Goal: Obtain resource: Download file/media

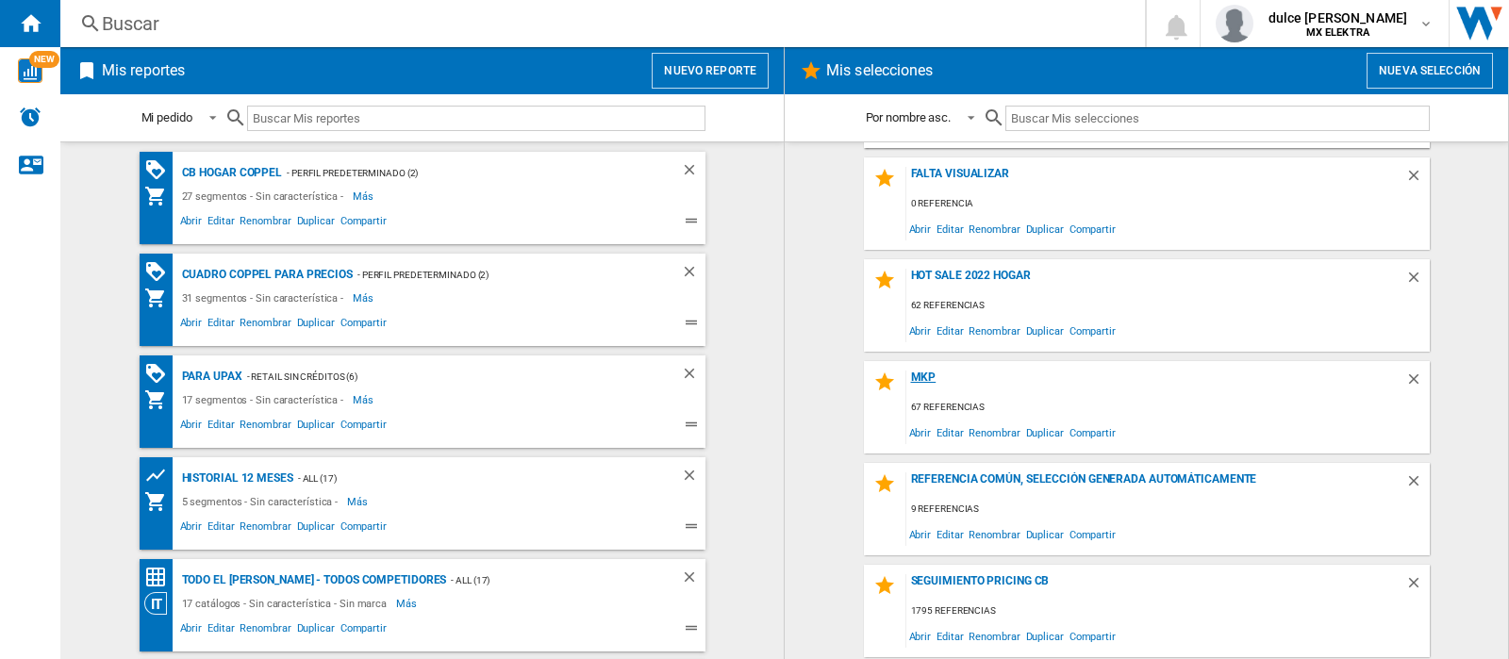
scroll to position [806, 0]
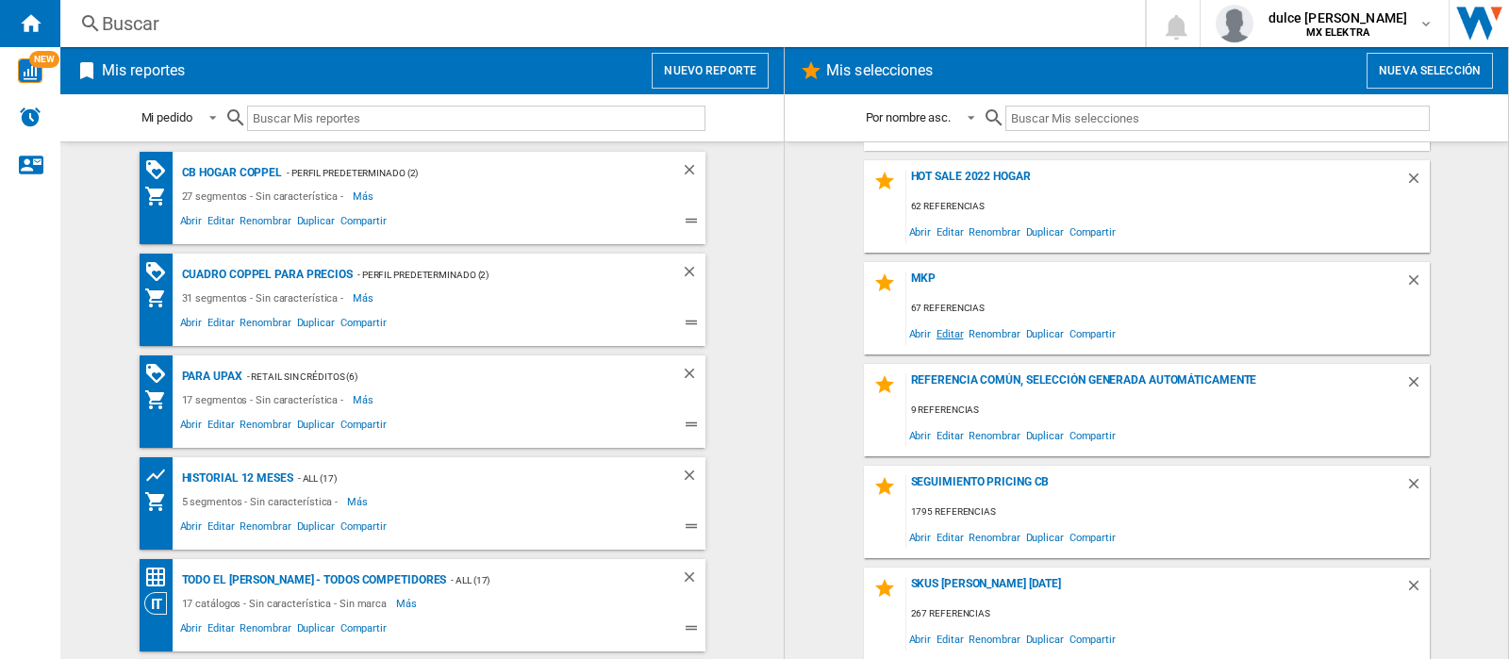
click at [950, 332] on span "Editar" at bounding box center [949, 333] width 32 height 25
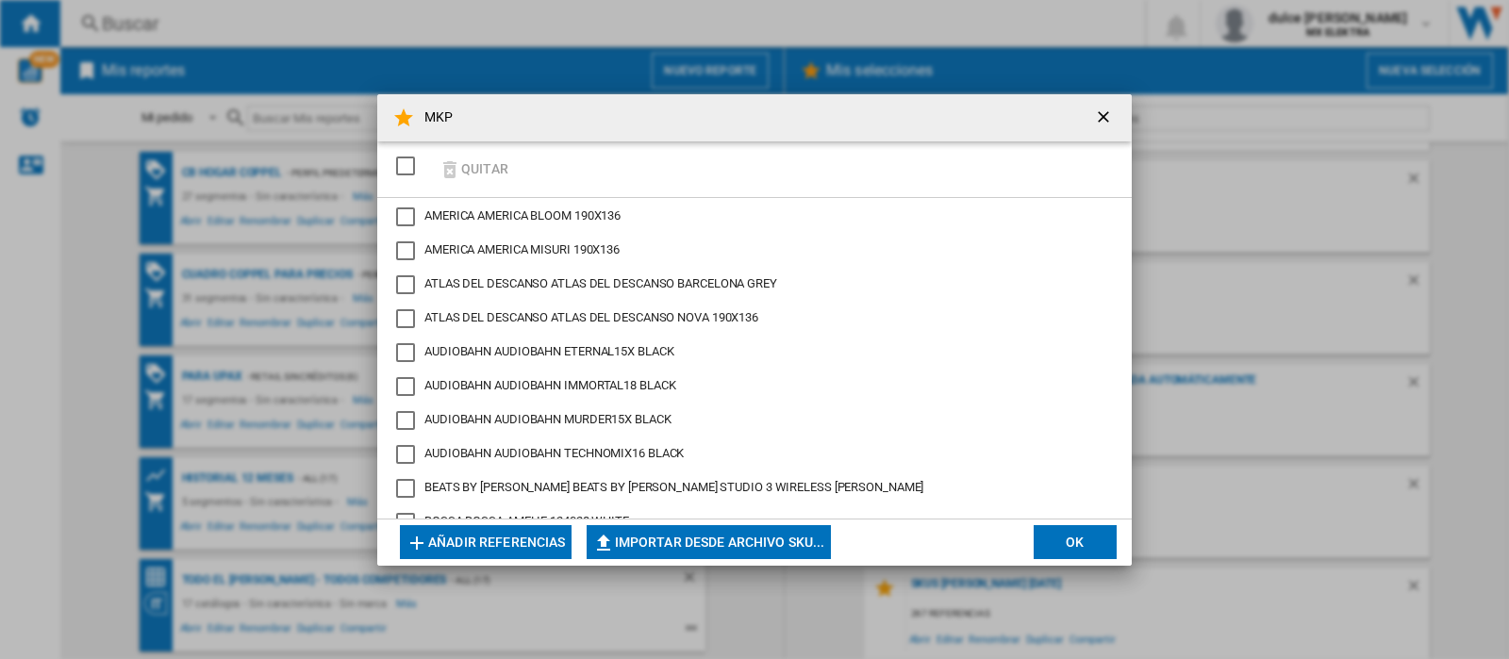
click at [412, 164] on div "SELECTIONS.EDITION_POPUP.SELECT_DESELECT" at bounding box center [405, 166] width 19 height 19
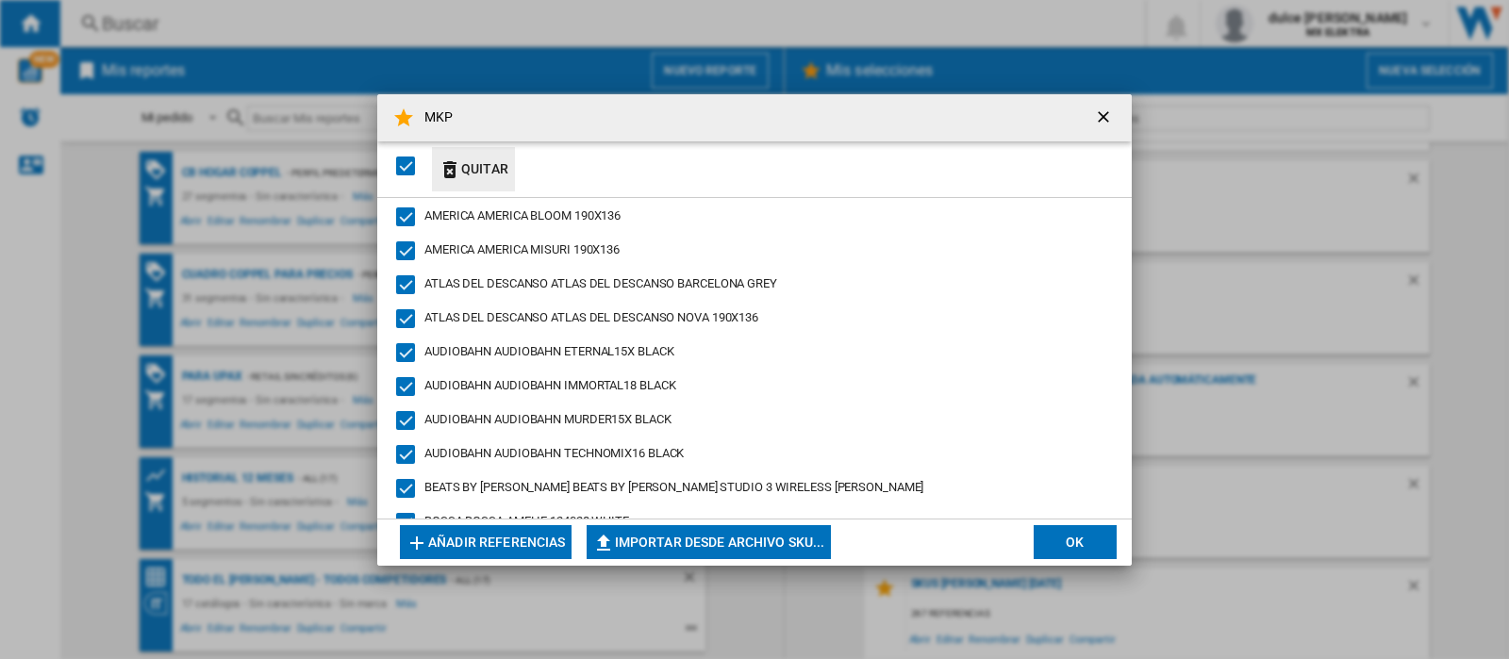
click at [461, 166] on button "Quitar" at bounding box center [473, 169] width 83 height 44
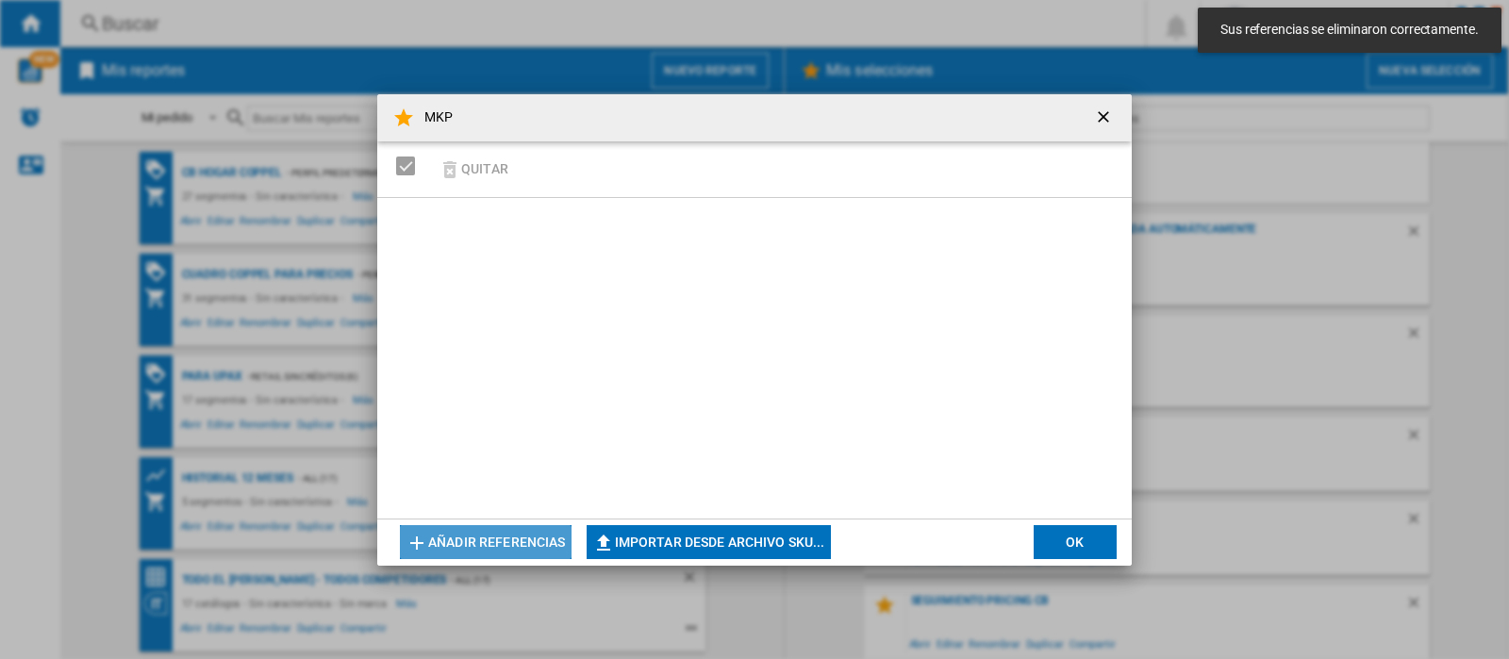
click at [454, 542] on button "Añadir referencias" at bounding box center [486, 542] width 172 height 34
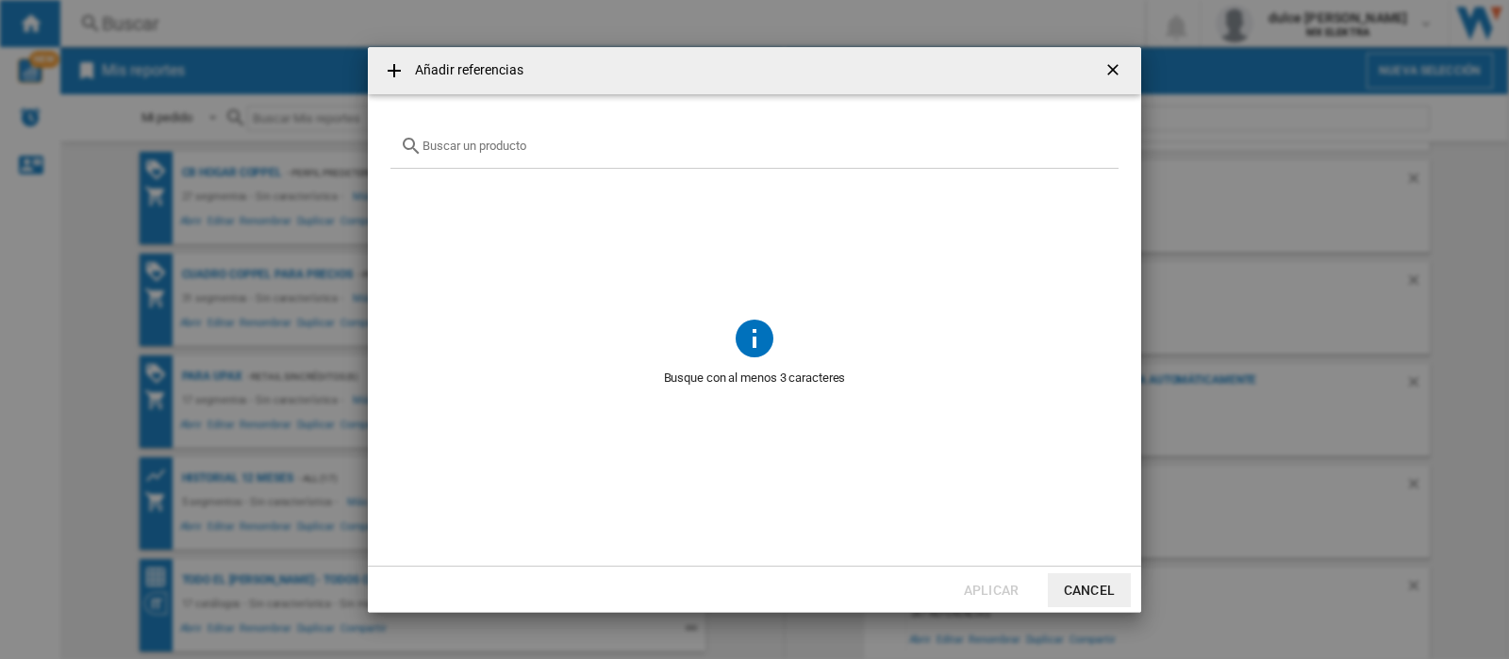
click at [1078, 582] on button "Cancel" at bounding box center [1088, 590] width 83 height 34
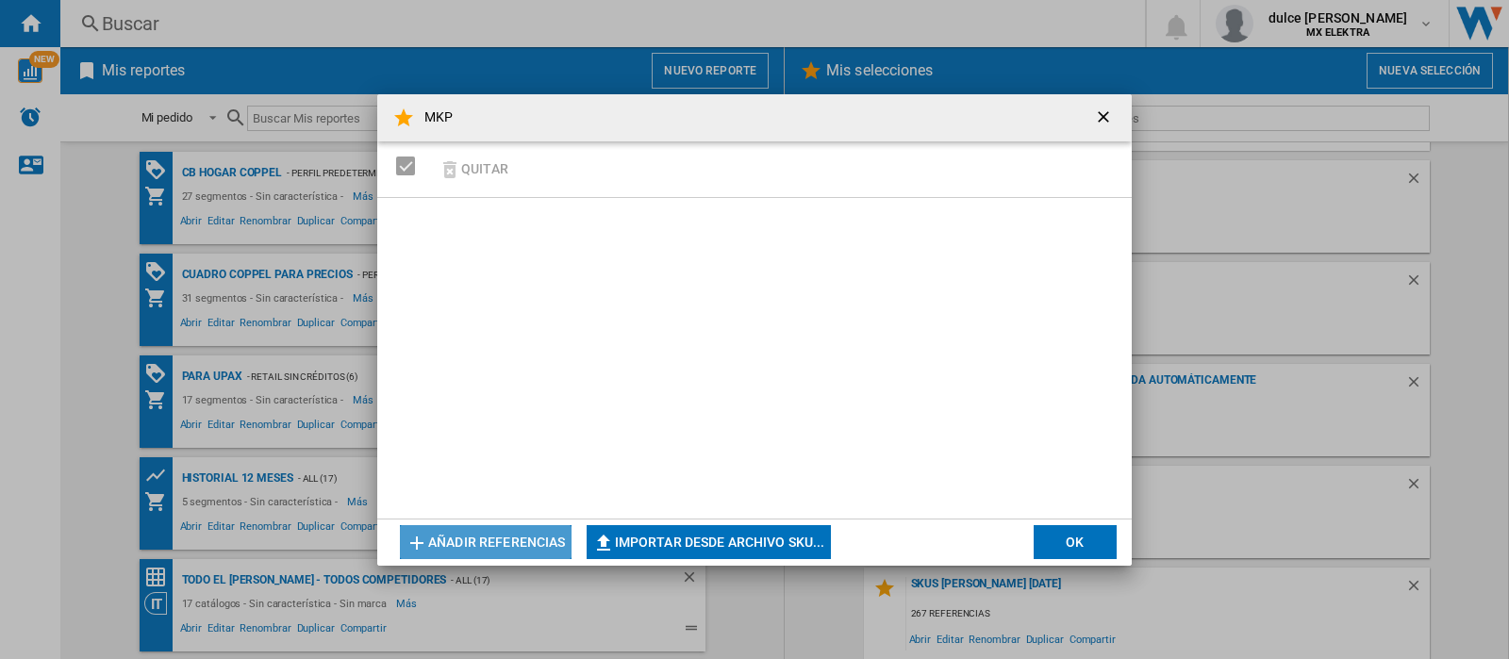
click at [499, 538] on button "Añadir referencias" at bounding box center [486, 542] width 172 height 34
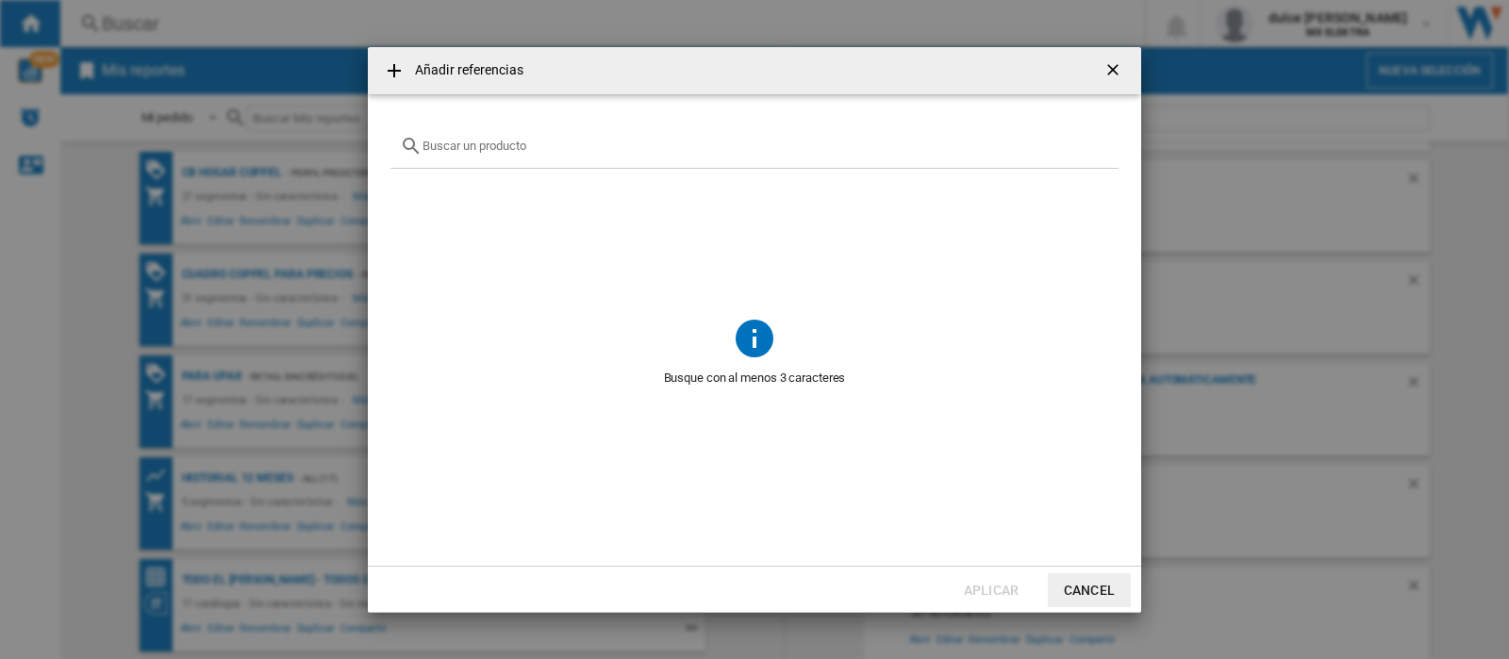
click at [1099, 593] on button "Cancel" at bounding box center [1088, 590] width 83 height 34
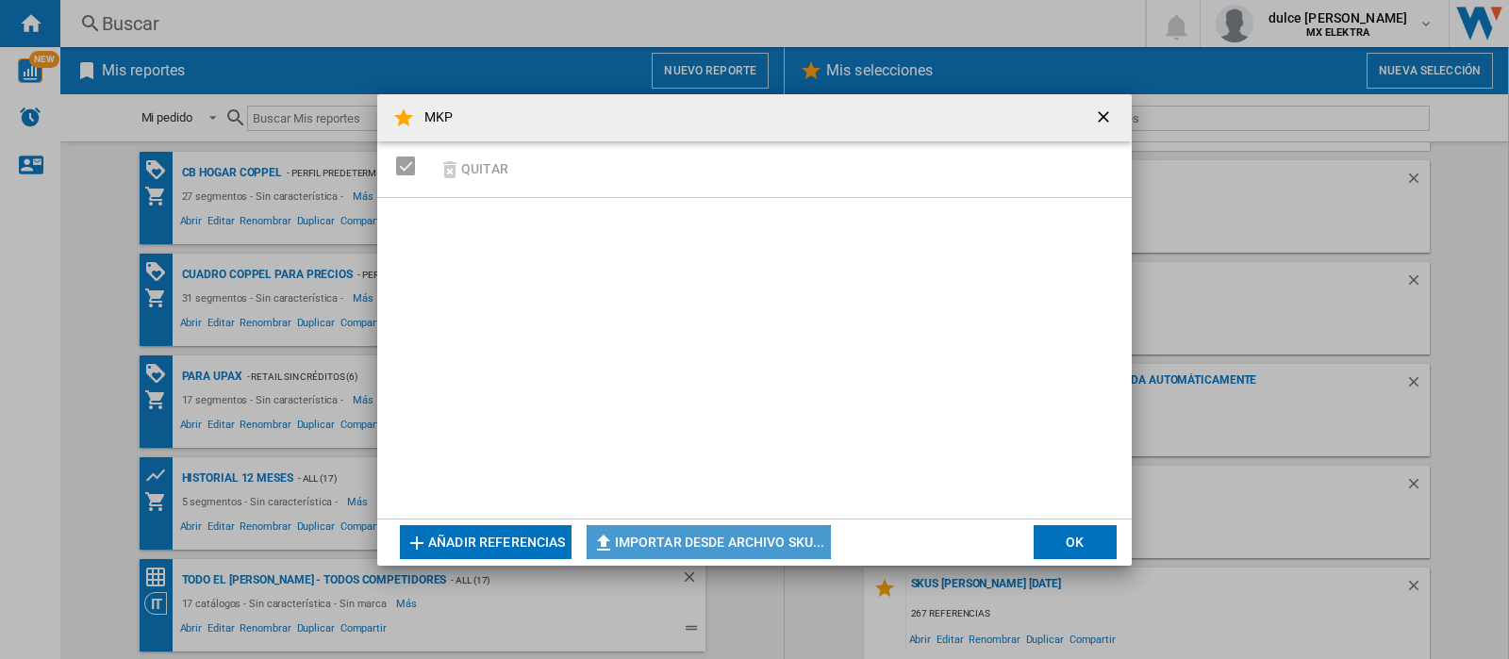
click at [690, 549] on button "Importar desde archivo SKU..." at bounding box center [708, 542] width 244 height 34
type input "**********"
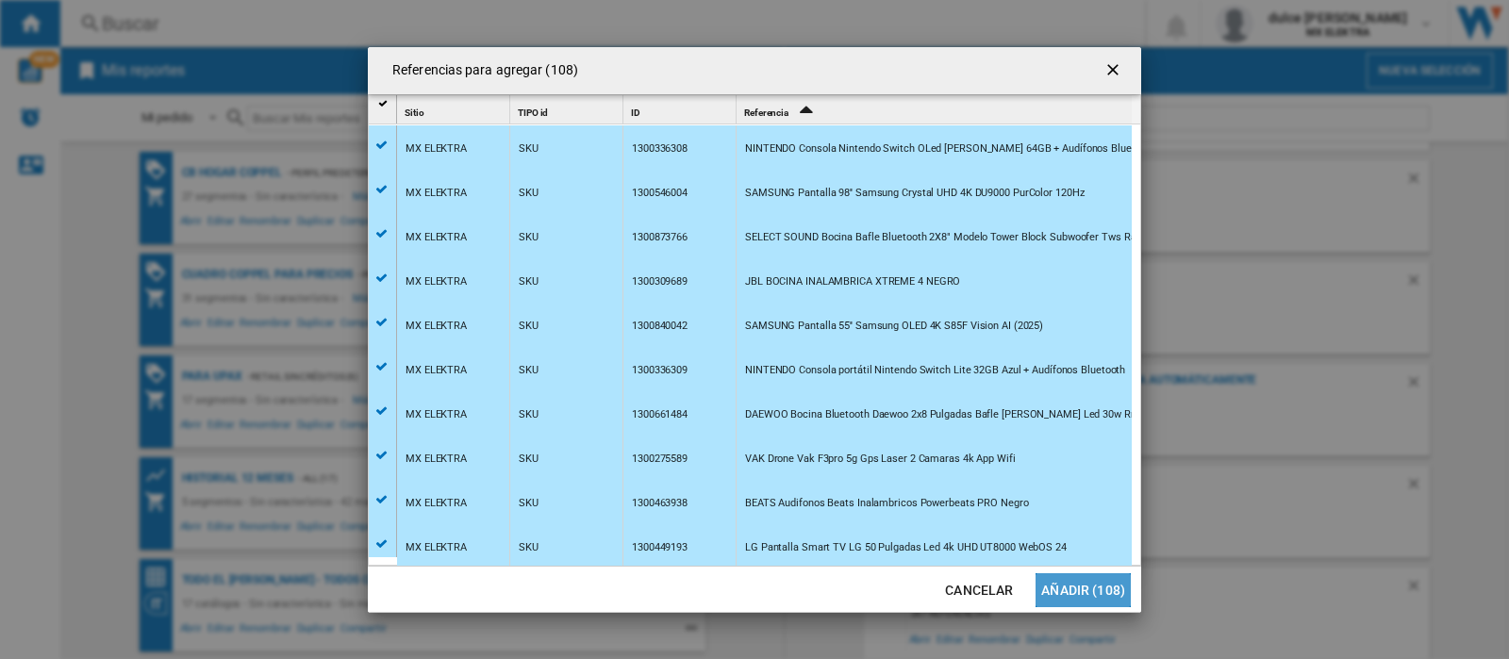
click at [1097, 590] on button "Añadir (108)" at bounding box center [1082, 590] width 95 height 34
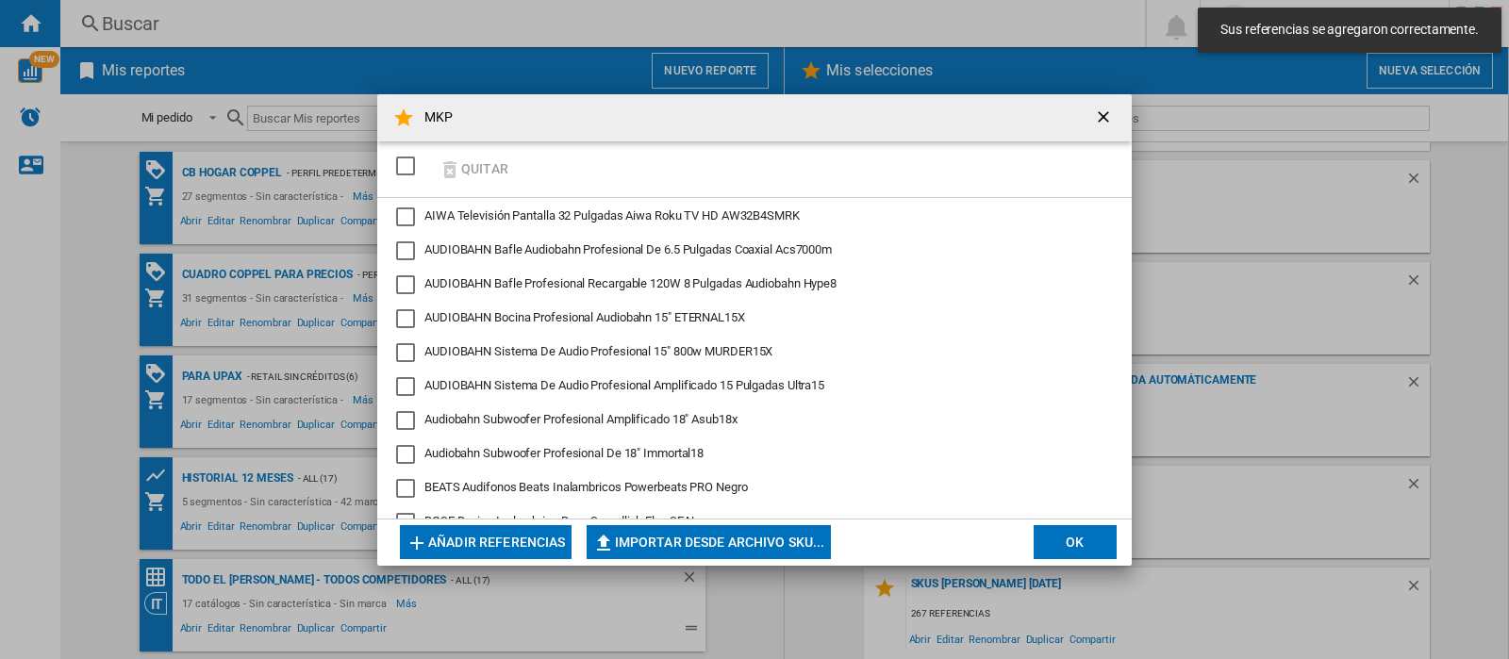
click at [1087, 544] on button "OK" at bounding box center [1074, 542] width 83 height 34
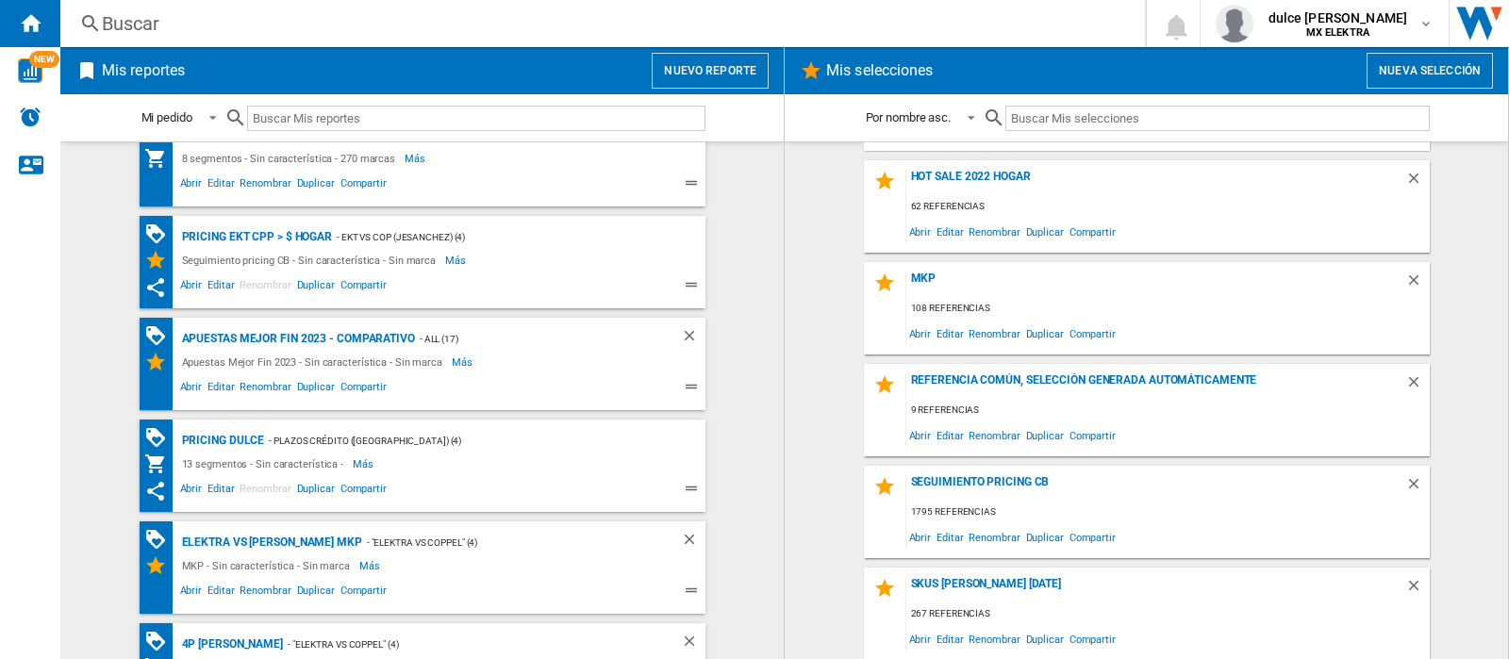
scroll to position [1315, 0]
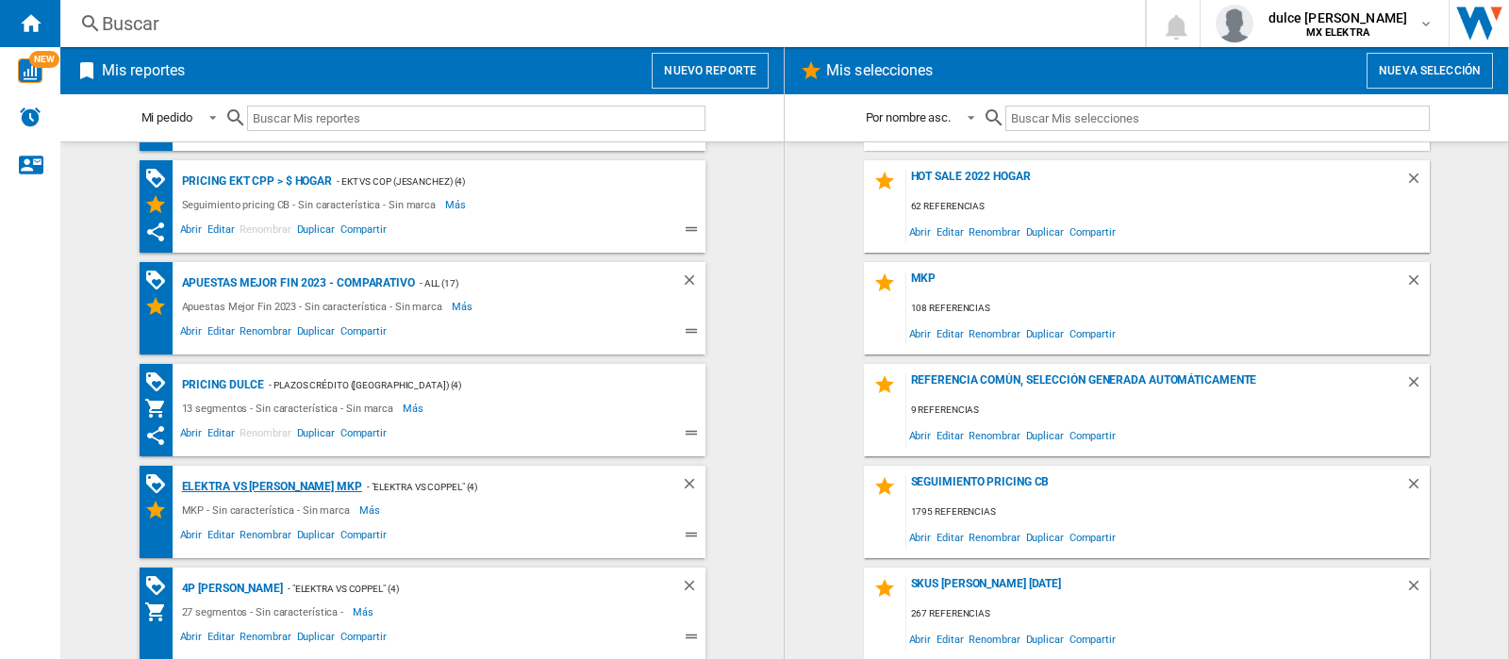
click at [206, 487] on div "ELEKTRA VS [PERSON_NAME] MKP" at bounding box center [269, 487] width 185 height 24
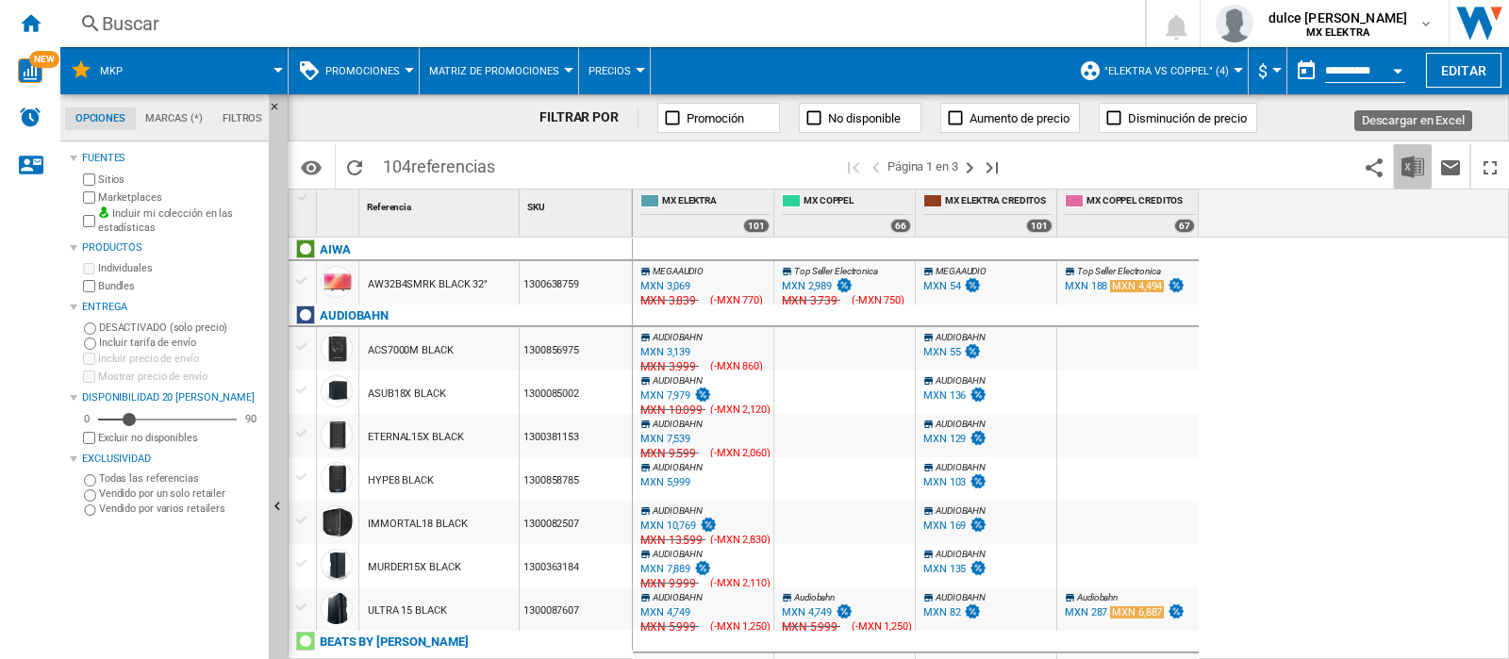
click at [1410, 172] on img "Descargar en Excel" at bounding box center [1412, 167] width 23 height 23
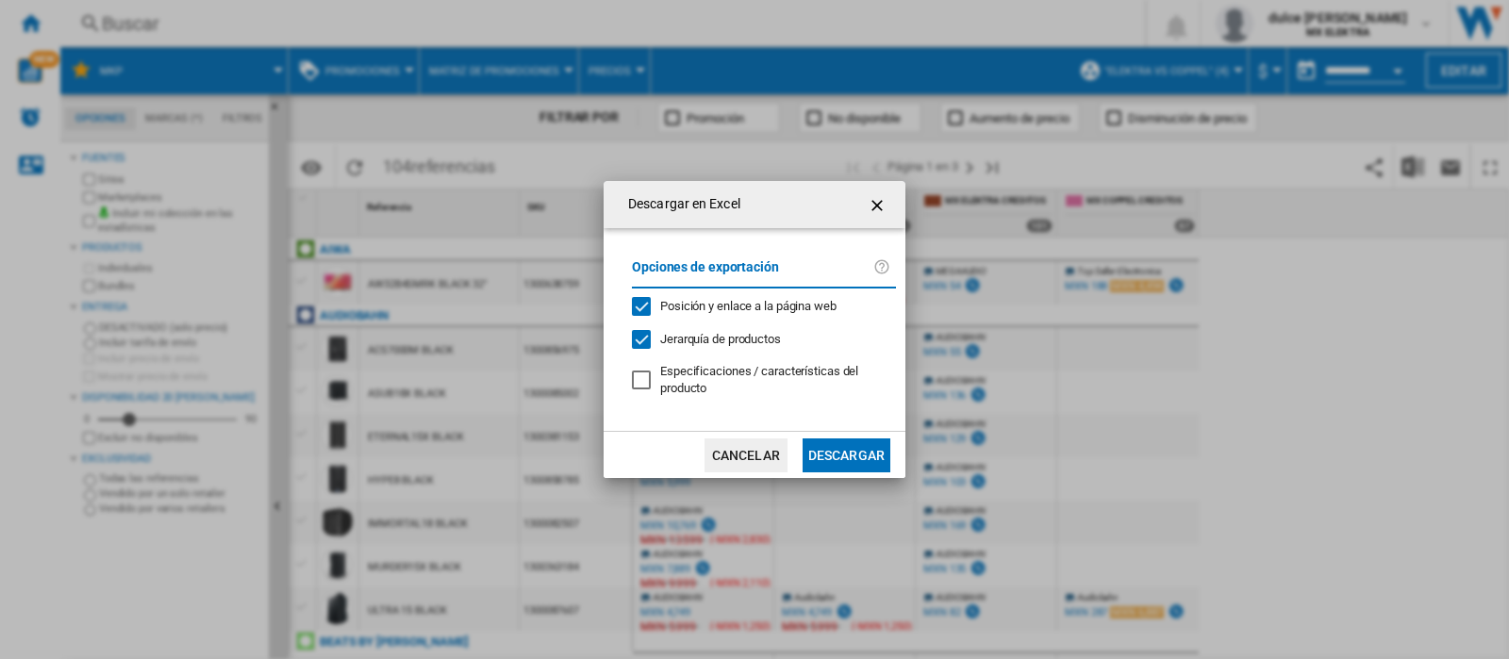
click at [838, 445] on button "Descargar" at bounding box center [846, 455] width 88 height 34
